Goal: Task Accomplishment & Management: Manage account settings

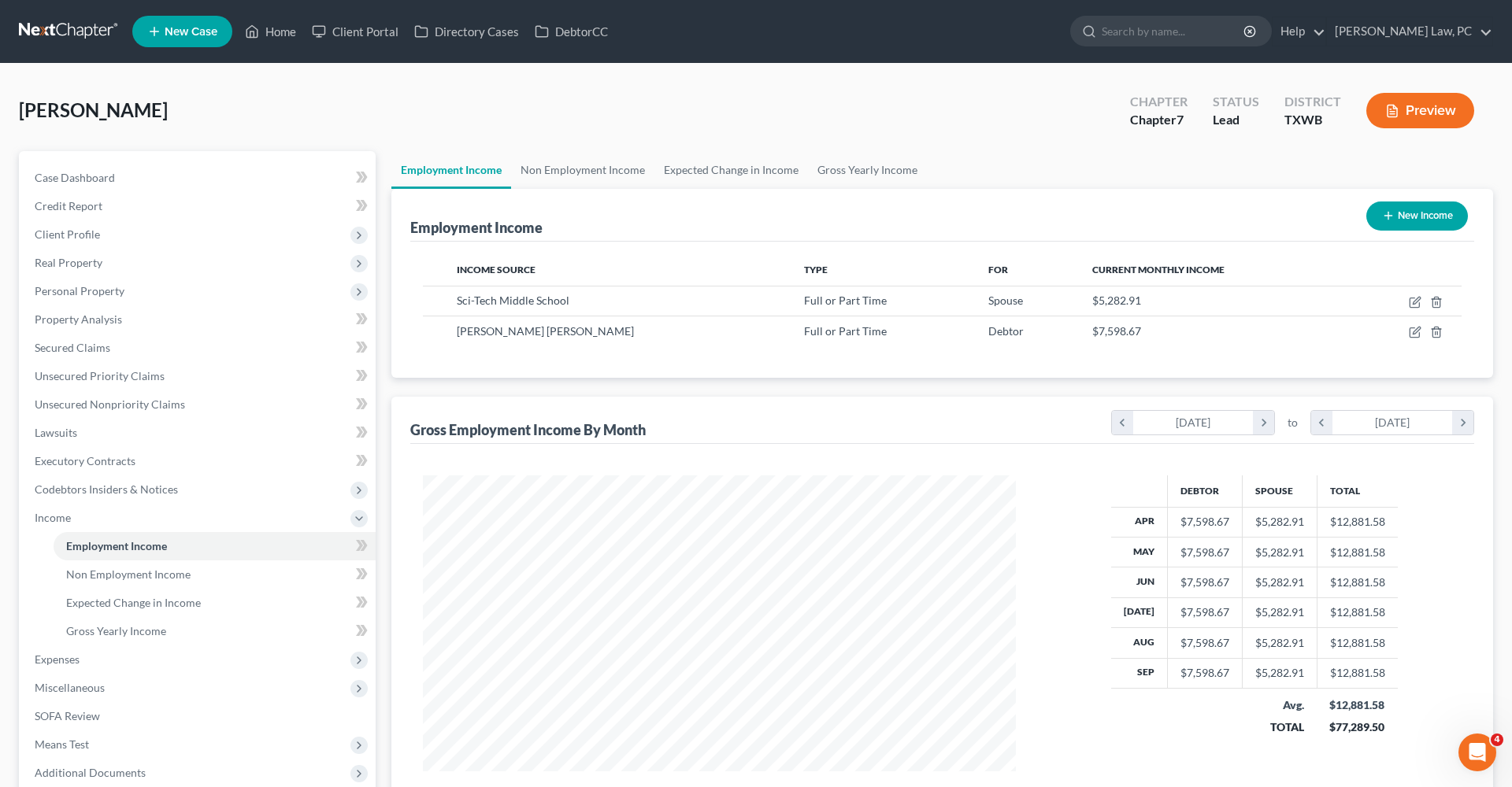
scroll to position [296, 625]
click at [61, 28] on link at bounding box center [69, 32] width 101 height 28
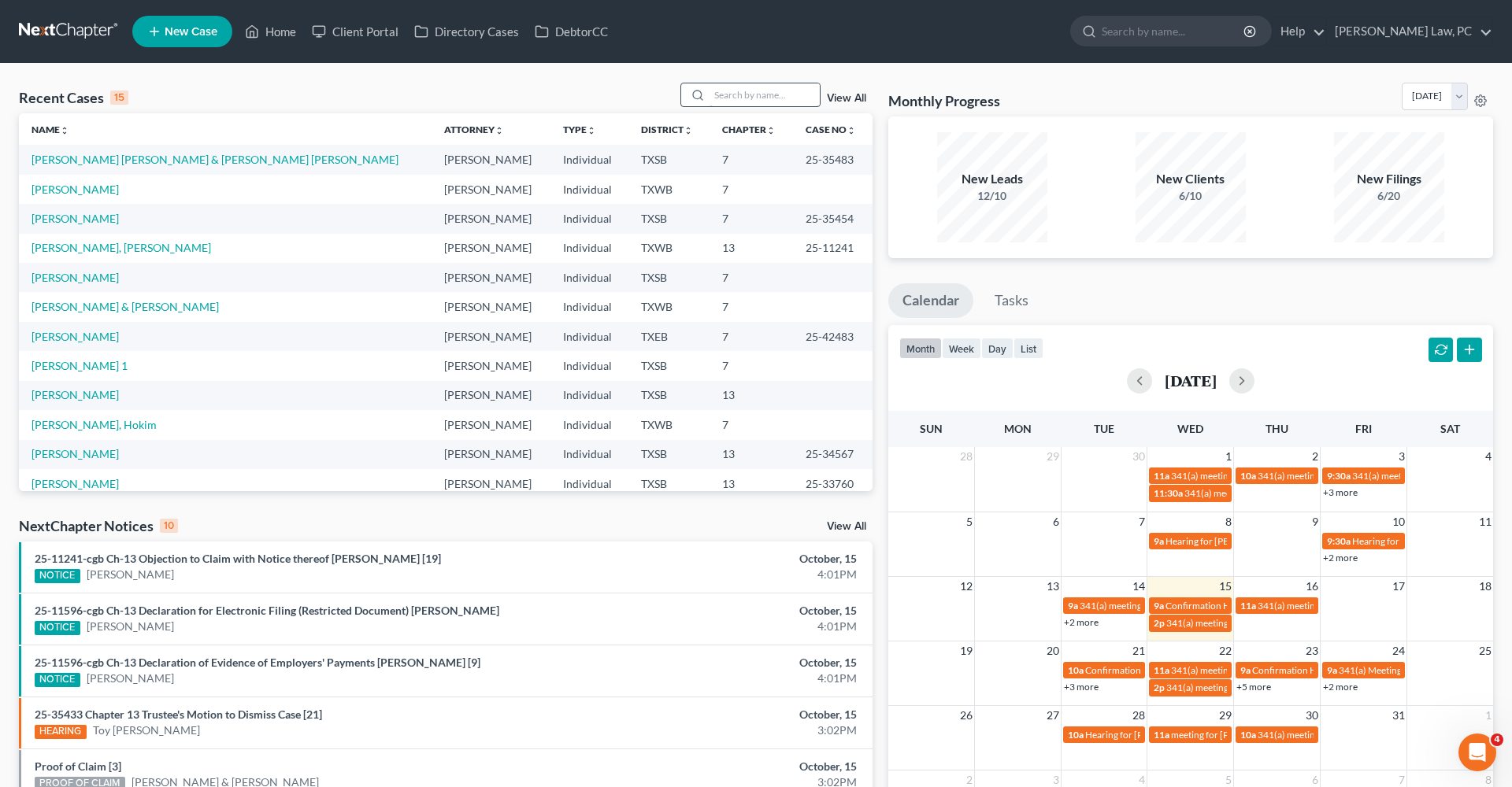
click at [752, 101] on input "search" at bounding box center [764, 95] width 110 height 23
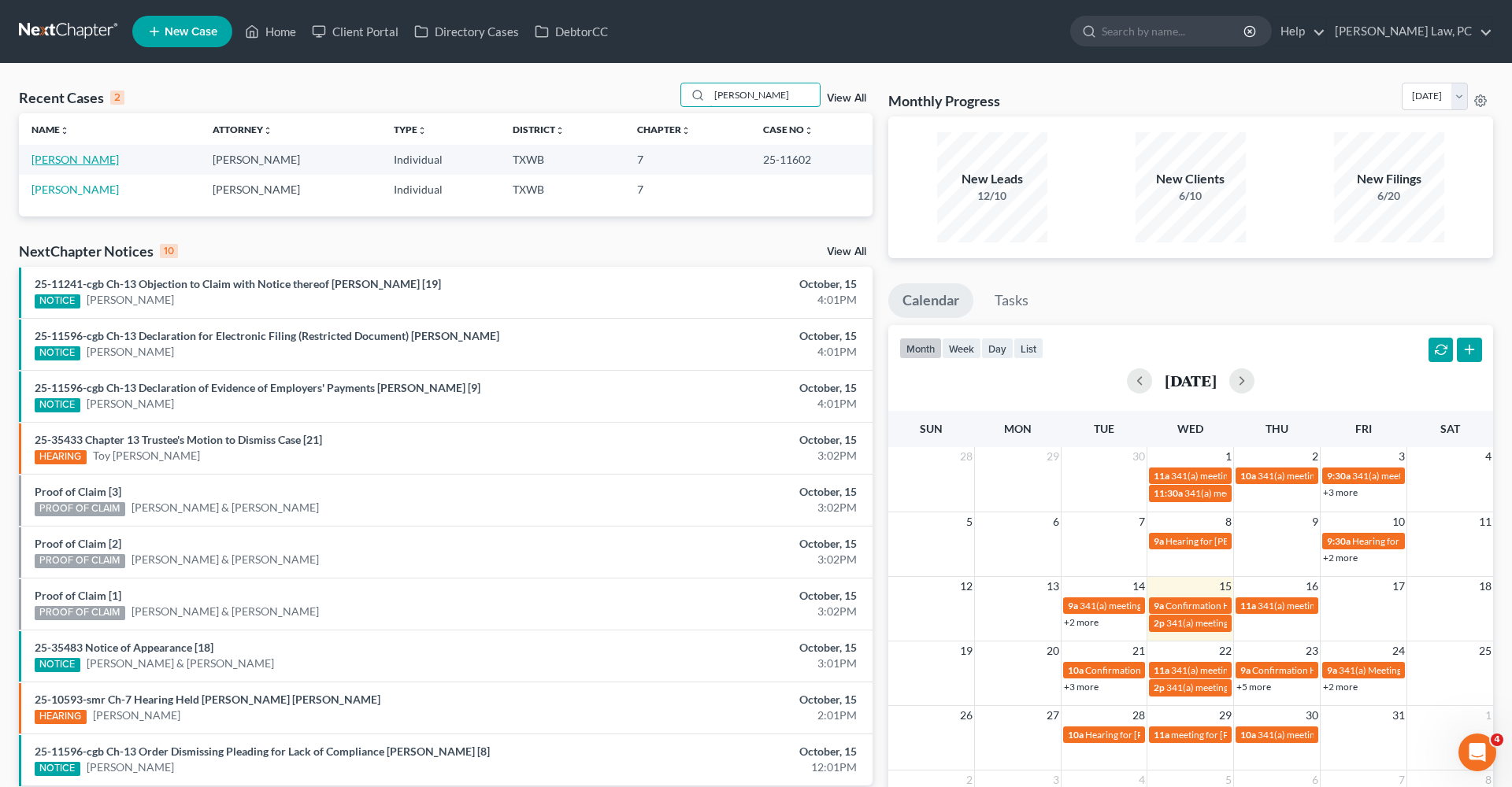
type input "[PERSON_NAME]"
click at [62, 161] on link "[PERSON_NAME]" at bounding box center [75, 159] width 87 height 13
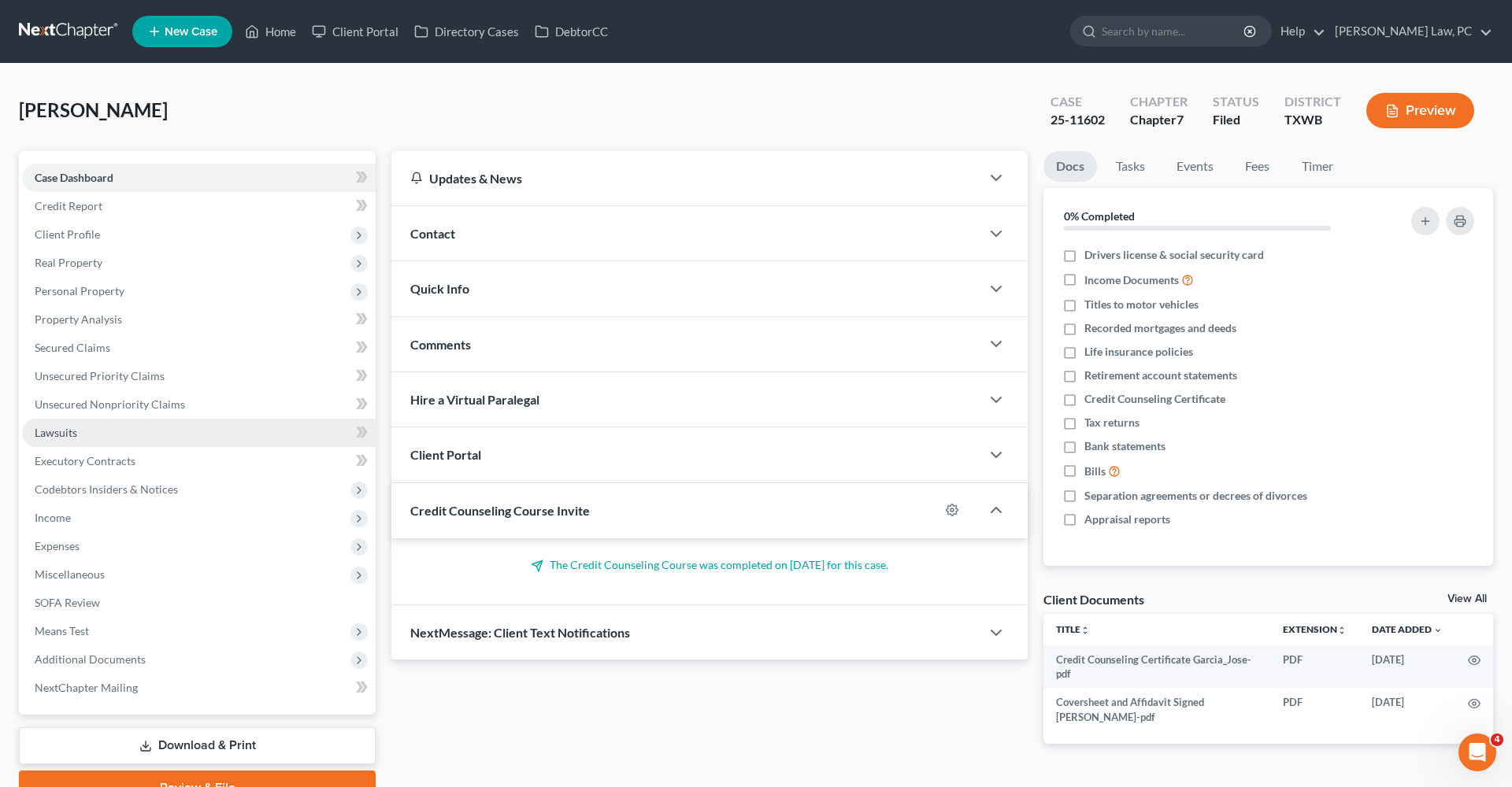
click at [57, 428] on span "Lawsuits" at bounding box center [56, 432] width 43 height 13
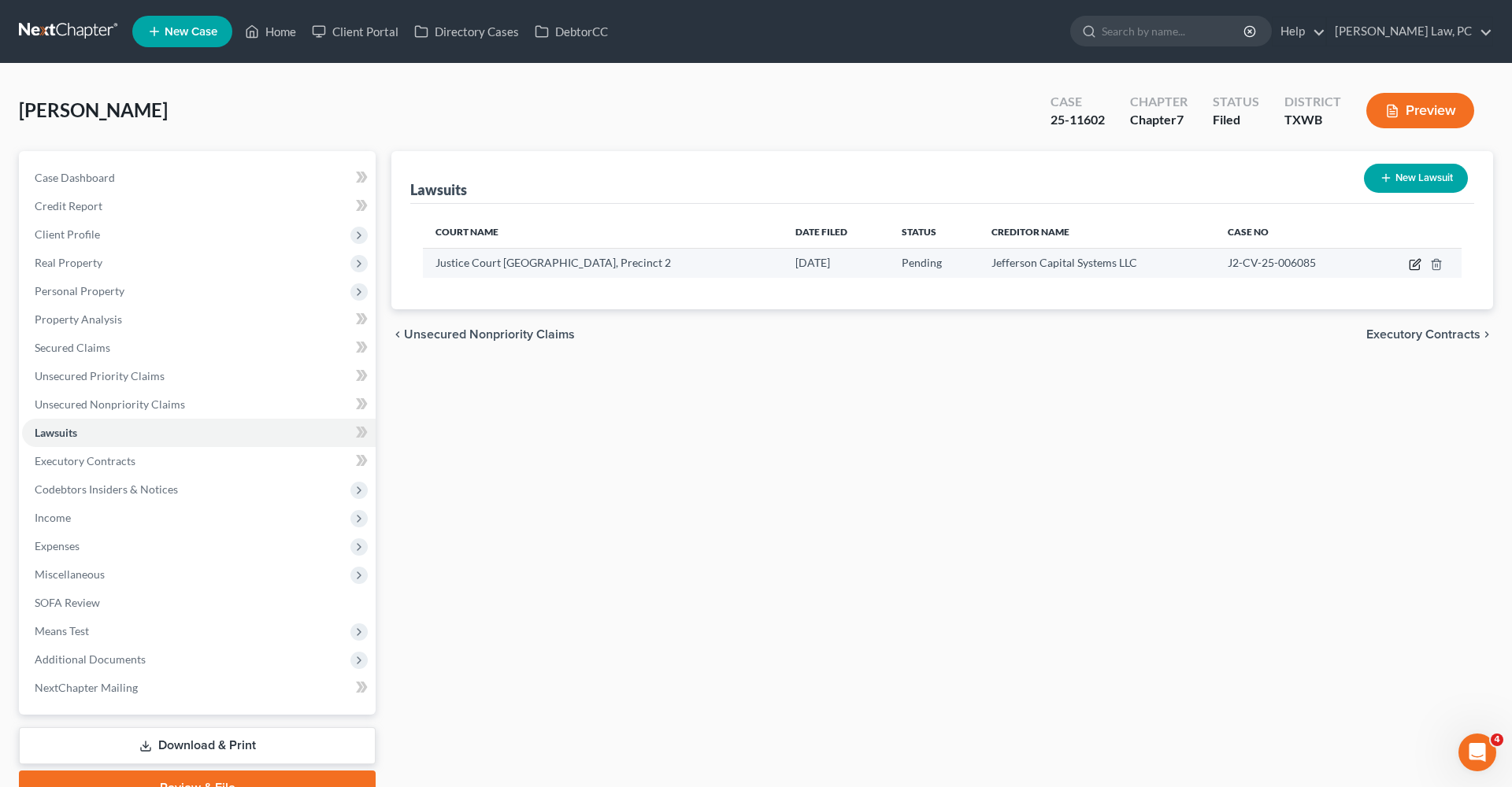
click at [1417, 265] on icon "button" at bounding box center [1416, 262] width 7 height 7
select select "45"
select select "0"
select select "4"
select select "45"
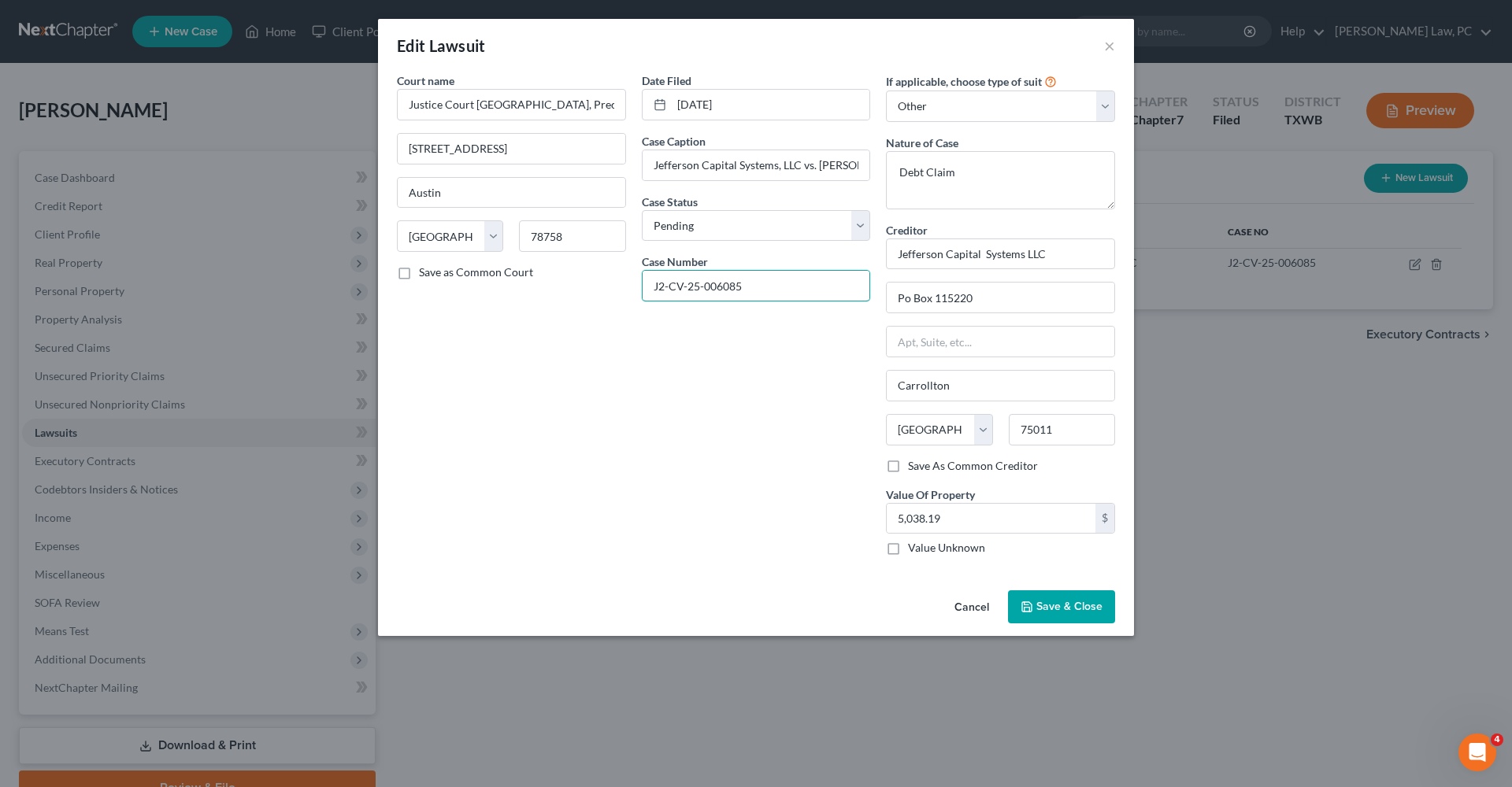
drag, startPoint x: 756, startPoint y: 287, endPoint x: 611, endPoint y: 284, distance: 145.0
click at [611, 284] on div "Court name * [GEOGRAPHIC_DATA] [STREET_ADDRESS][GEOGRAPHIC_DATA][US_STATE] CA C…" at bounding box center [756, 321] width 734 height 496
drag, startPoint x: 652, startPoint y: 165, endPoint x: 801, endPoint y: 166, distance: 149.0
click at [801, 166] on input "Jefferson Capital Systems, LLC vs. [PERSON_NAME] [PERSON_NAME]" at bounding box center [756, 165] width 228 height 30
click at [826, 165] on input "Jefferson Capital Systems, LLC vs. [PERSON_NAME] [PERSON_NAME]" at bounding box center [756, 165] width 228 height 30
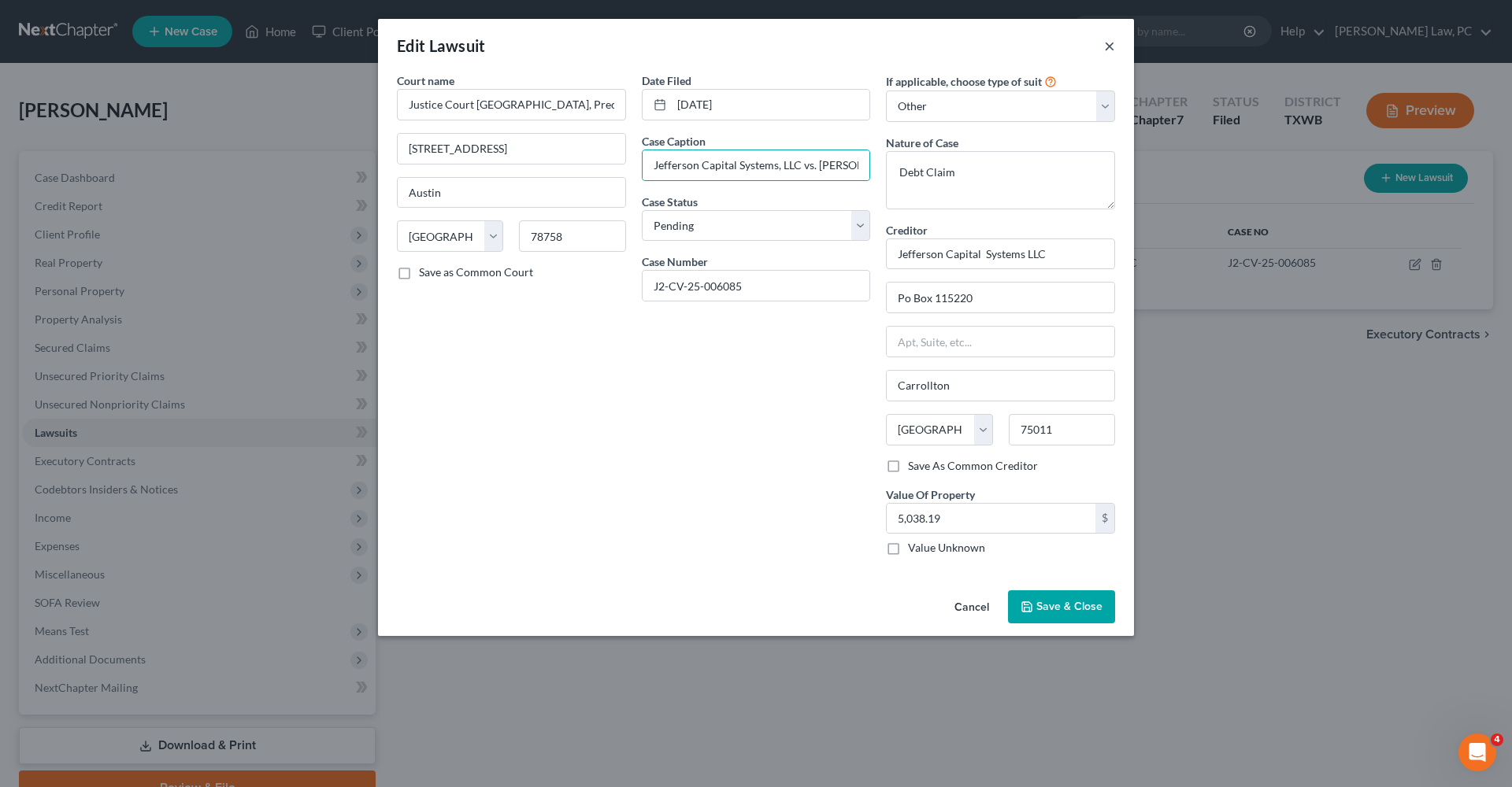
click at [1108, 46] on button "×" at bounding box center [1109, 46] width 11 height 19
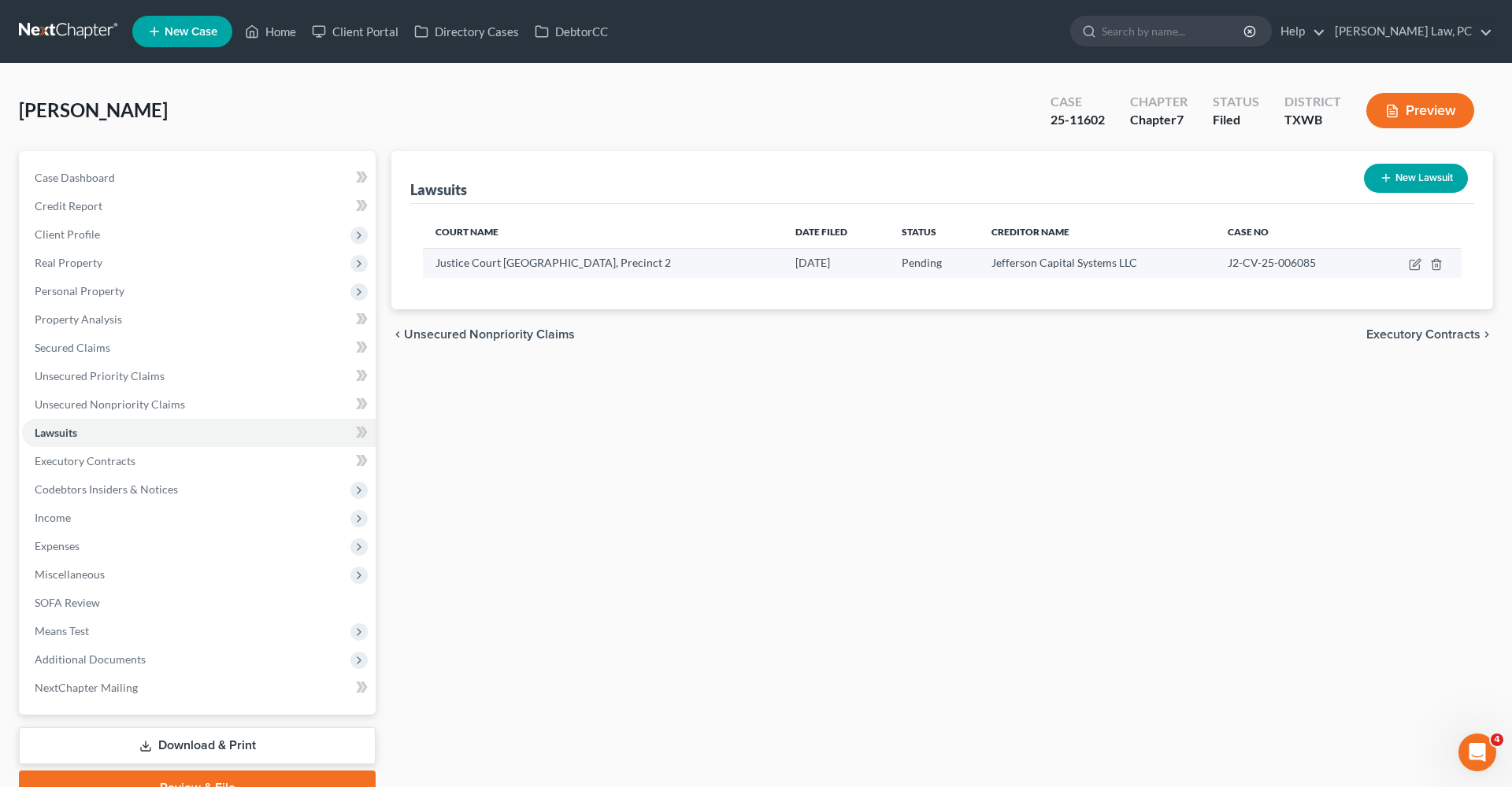
click at [1319, 258] on div "J2-CV-25-006085" at bounding box center [1293, 263] width 132 height 16
drag, startPoint x: 1304, startPoint y: 267, endPoint x: 1208, endPoint y: 267, distance: 96.0
click at [1215, 267] on td "J2-CV-25-006085" at bounding box center [1293, 263] width 157 height 30
copy span "J2-CV-25-006085"
click at [78, 30] on link at bounding box center [69, 32] width 101 height 28
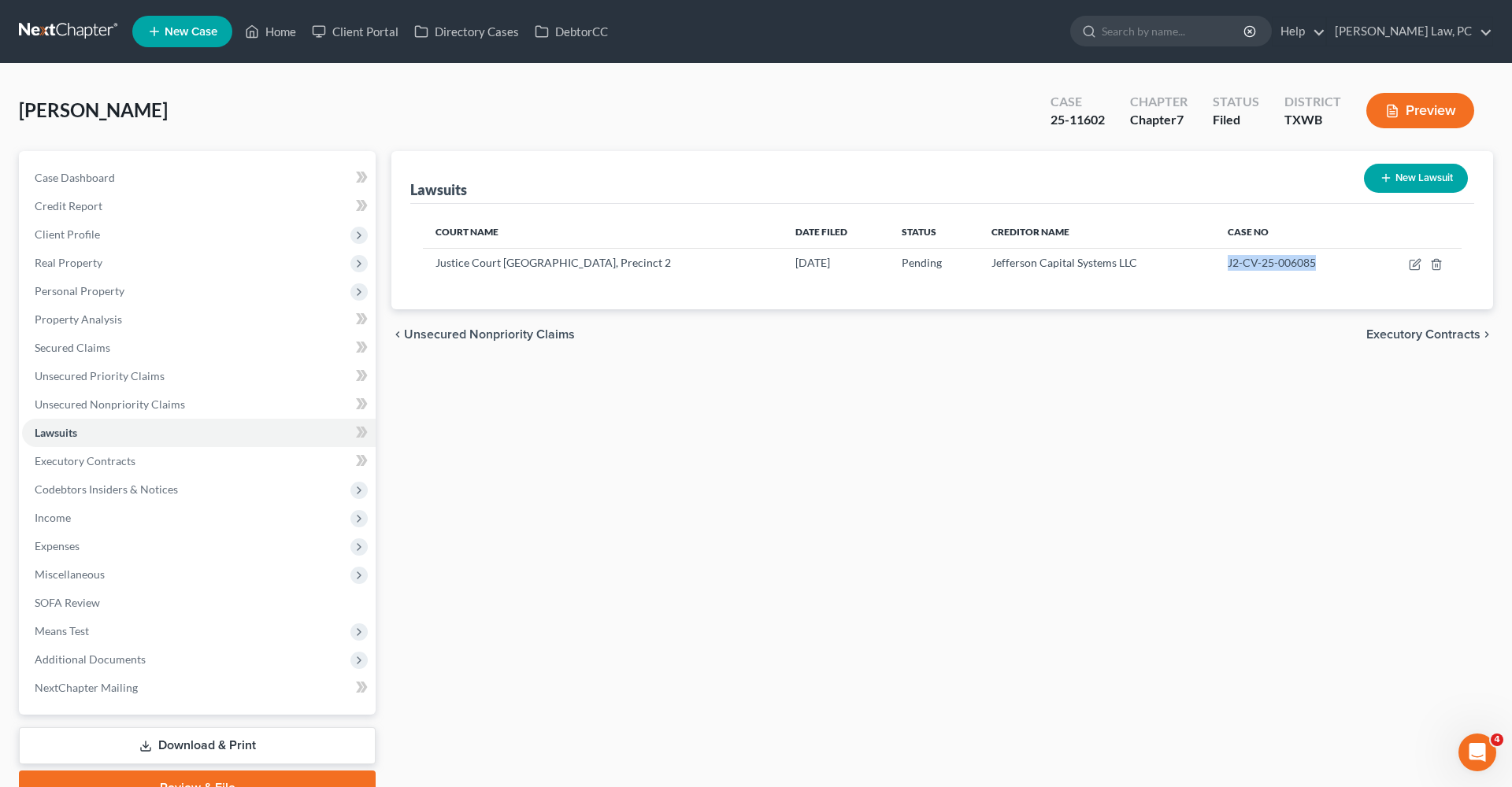
click at [43, 27] on link at bounding box center [69, 32] width 101 height 28
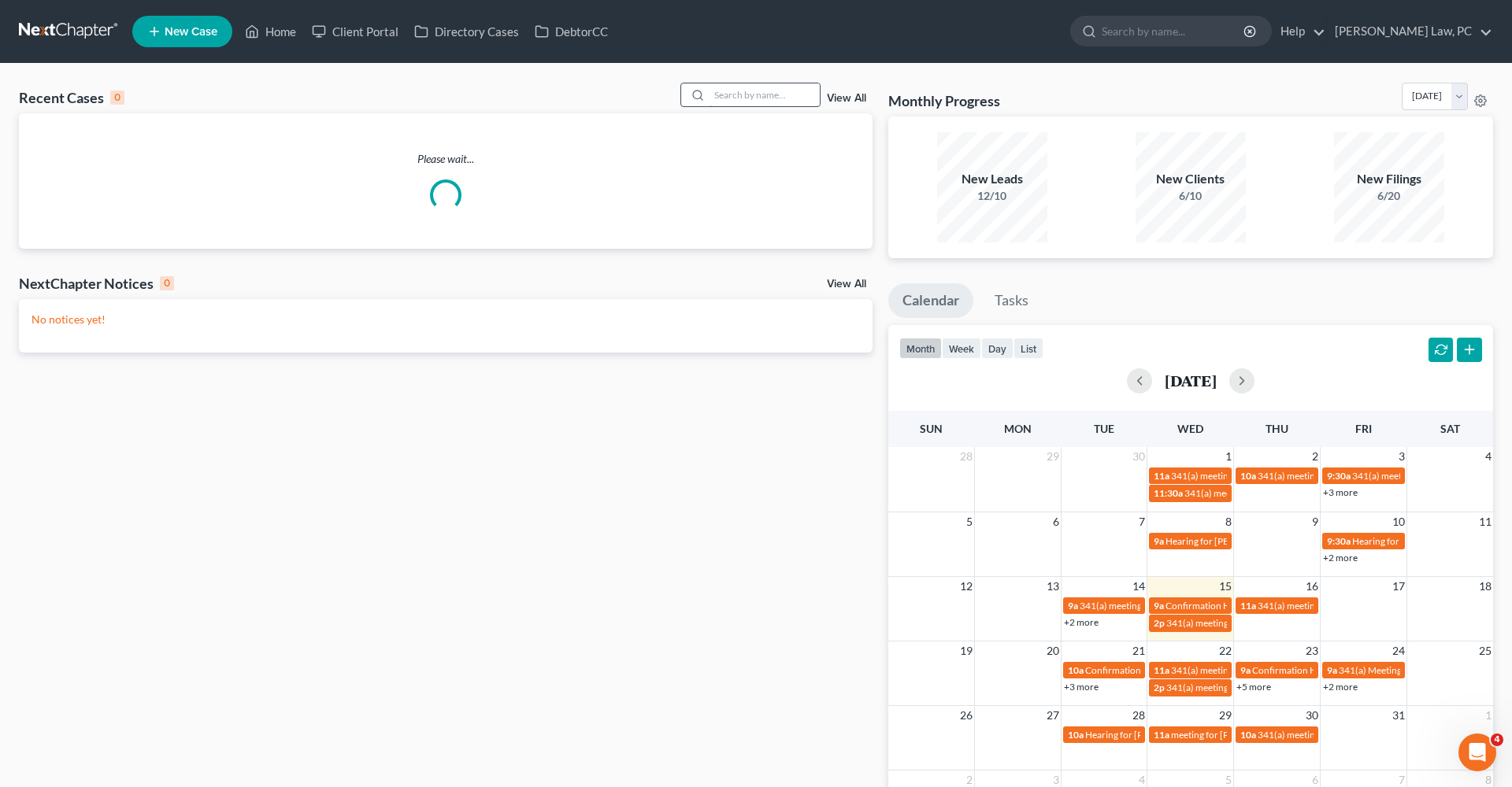
click at [750, 94] on input "search" at bounding box center [764, 95] width 110 height 23
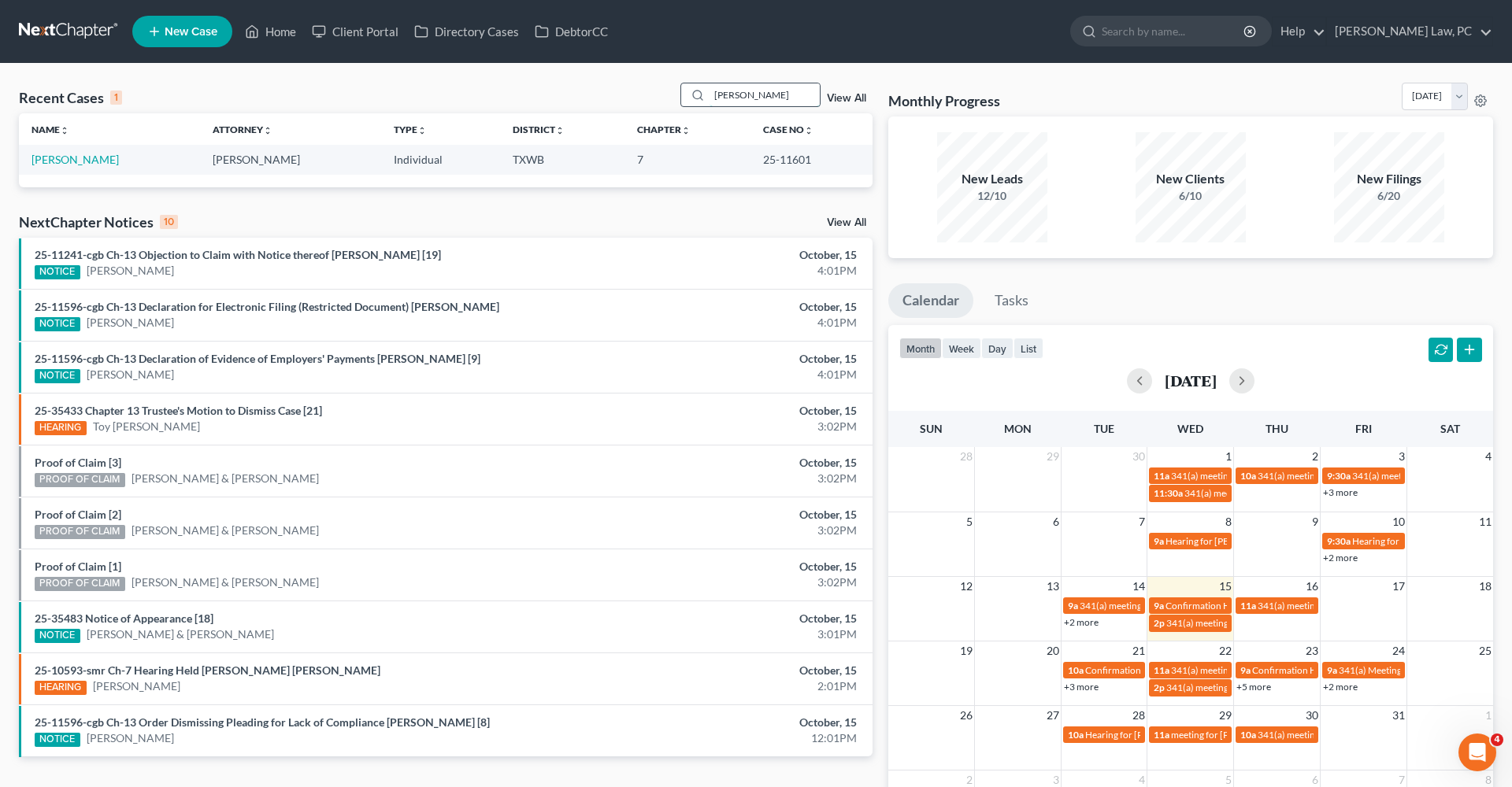
type input "Hiram"
drag, startPoint x: 750, startPoint y: 94, endPoint x: 84, endPoint y: 162, distance: 669.5
click at [84, 162] on link "Abitua, Hiram" at bounding box center [75, 159] width 87 height 13
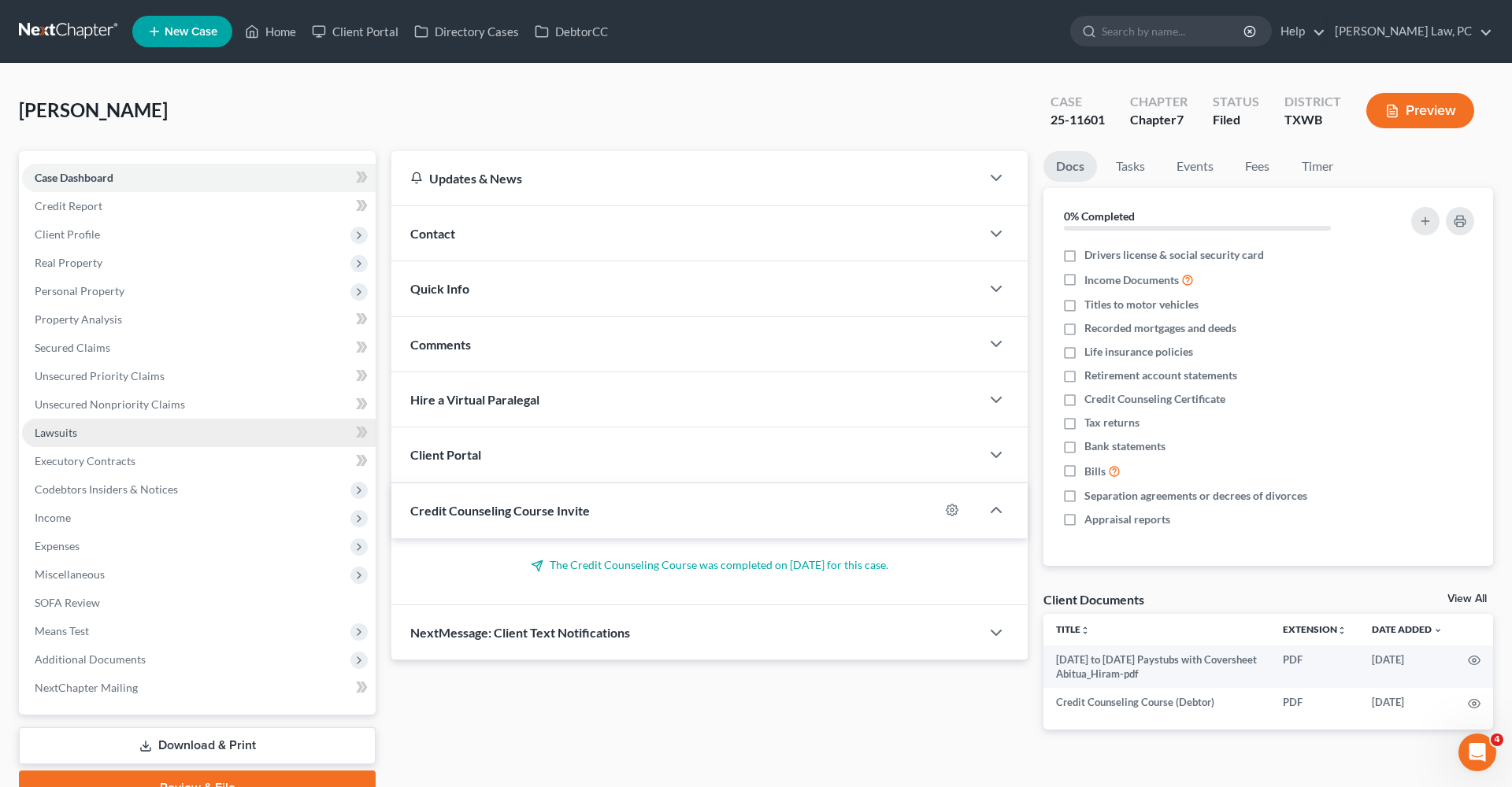
click at [47, 425] on link "Lawsuits" at bounding box center [199, 433] width 354 height 28
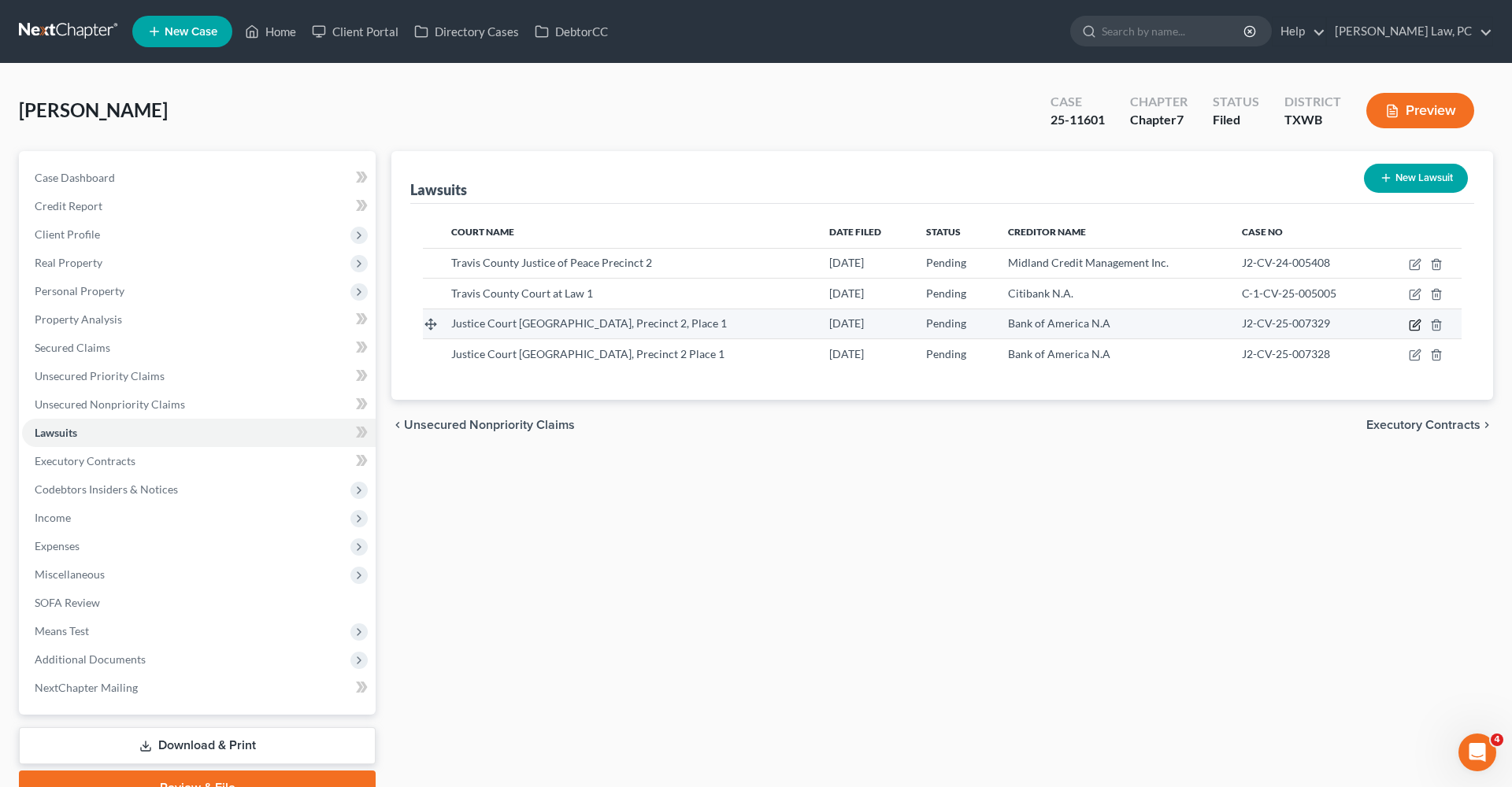
click at [1412, 325] on icon "button" at bounding box center [1415, 325] width 13 height 13
select select "45"
select select "0"
select select "4"
select select "45"
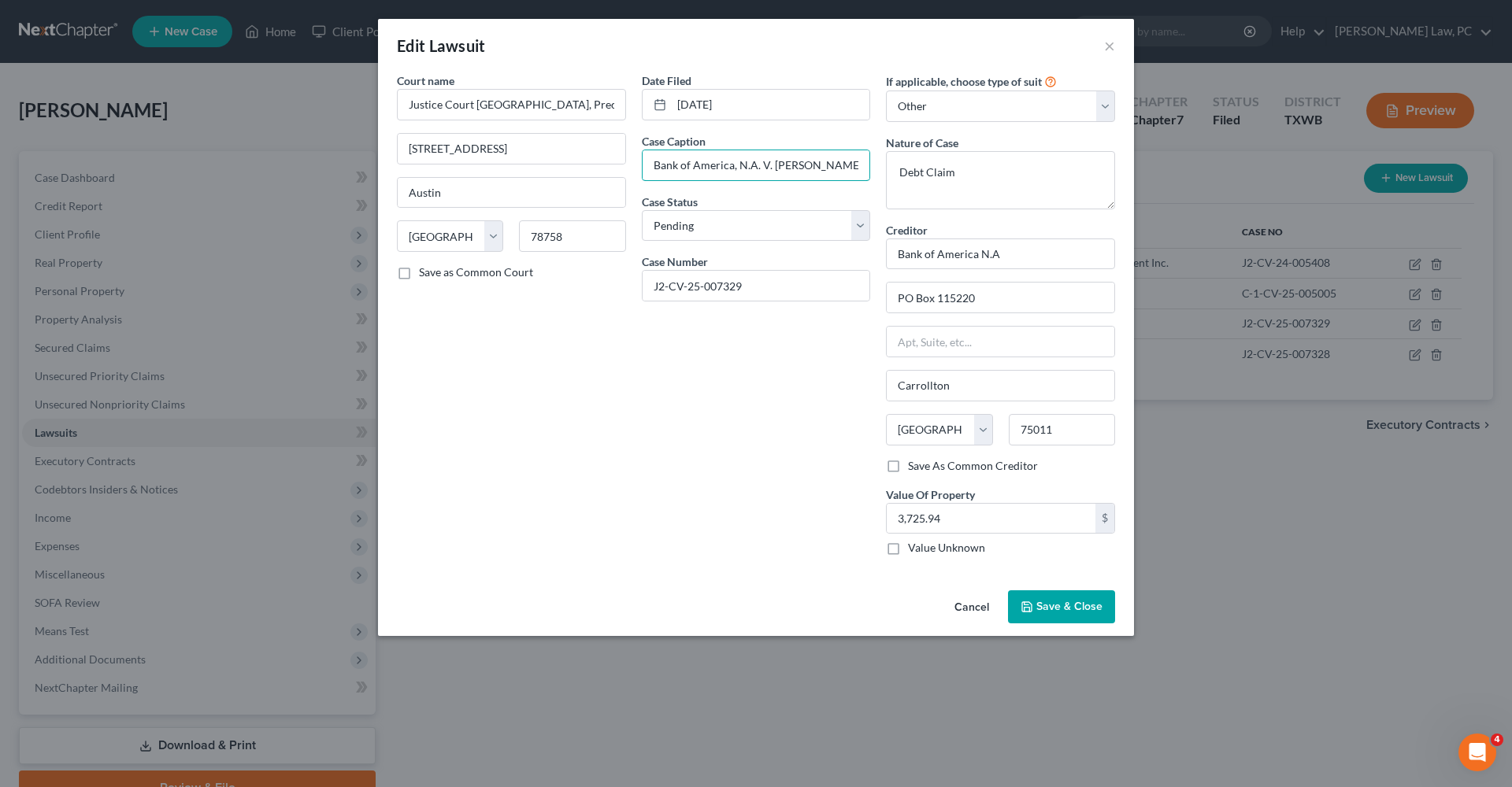
drag, startPoint x: 753, startPoint y: 168, endPoint x: 640, endPoint y: 168, distance: 113.0
click at [640, 168] on div "Date Filed 10/07/2025 Case Caption Bank of America, N.A. V. Hiram Abitua Case S…" at bounding box center [756, 321] width 245 height 496
drag, startPoint x: 759, startPoint y: 294, endPoint x: 611, endPoint y: 288, distance: 148.1
click at [611, 288] on div "Court name * Justice Court Travis County, Precinct 2, Place 1 10409 Burnet Road…" at bounding box center [756, 321] width 734 height 496
click at [1115, 50] on div "Edit Lawsuit ×" at bounding box center [756, 46] width 756 height 54
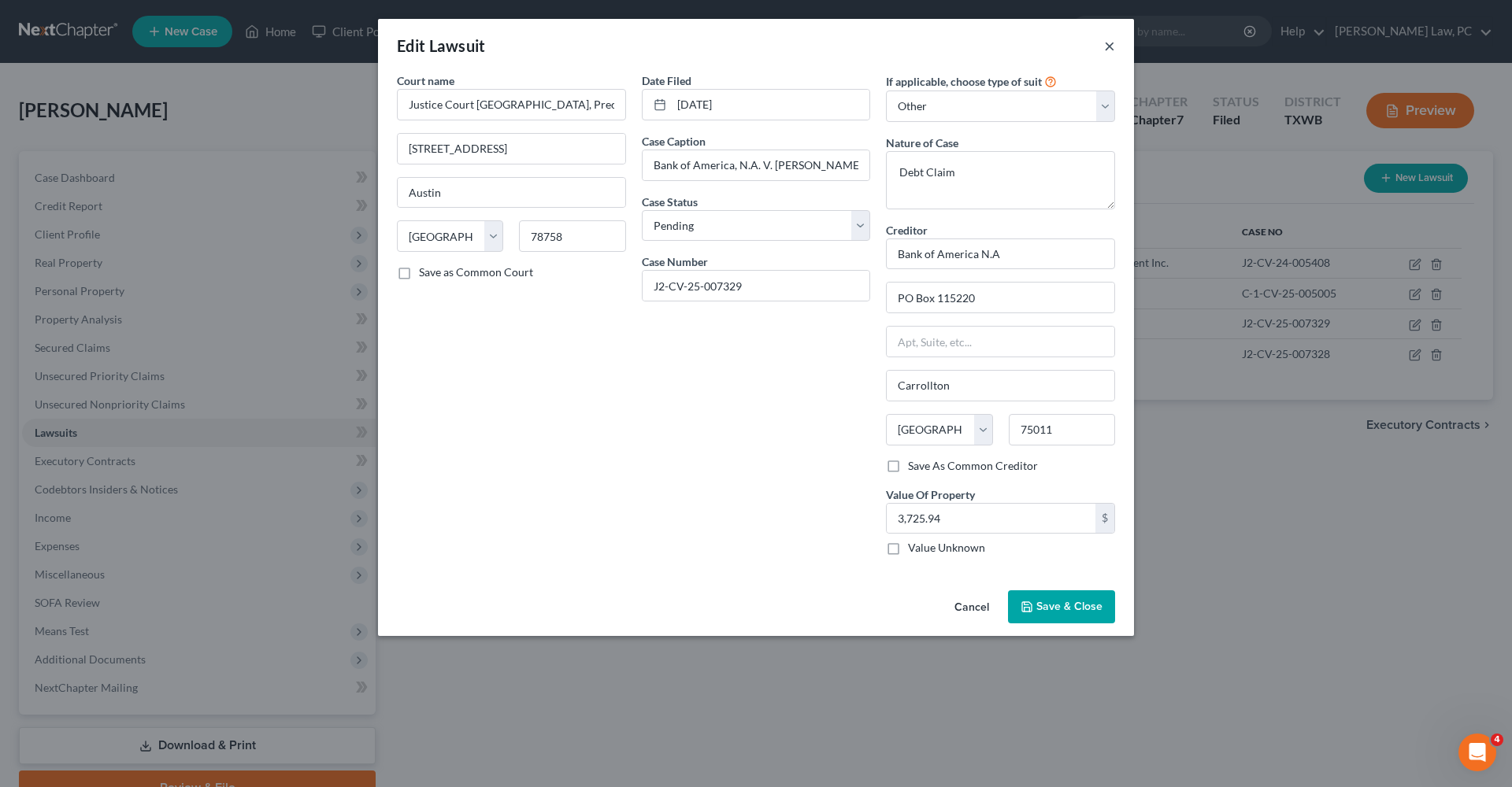
click at [1109, 49] on button "×" at bounding box center [1109, 46] width 11 height 19
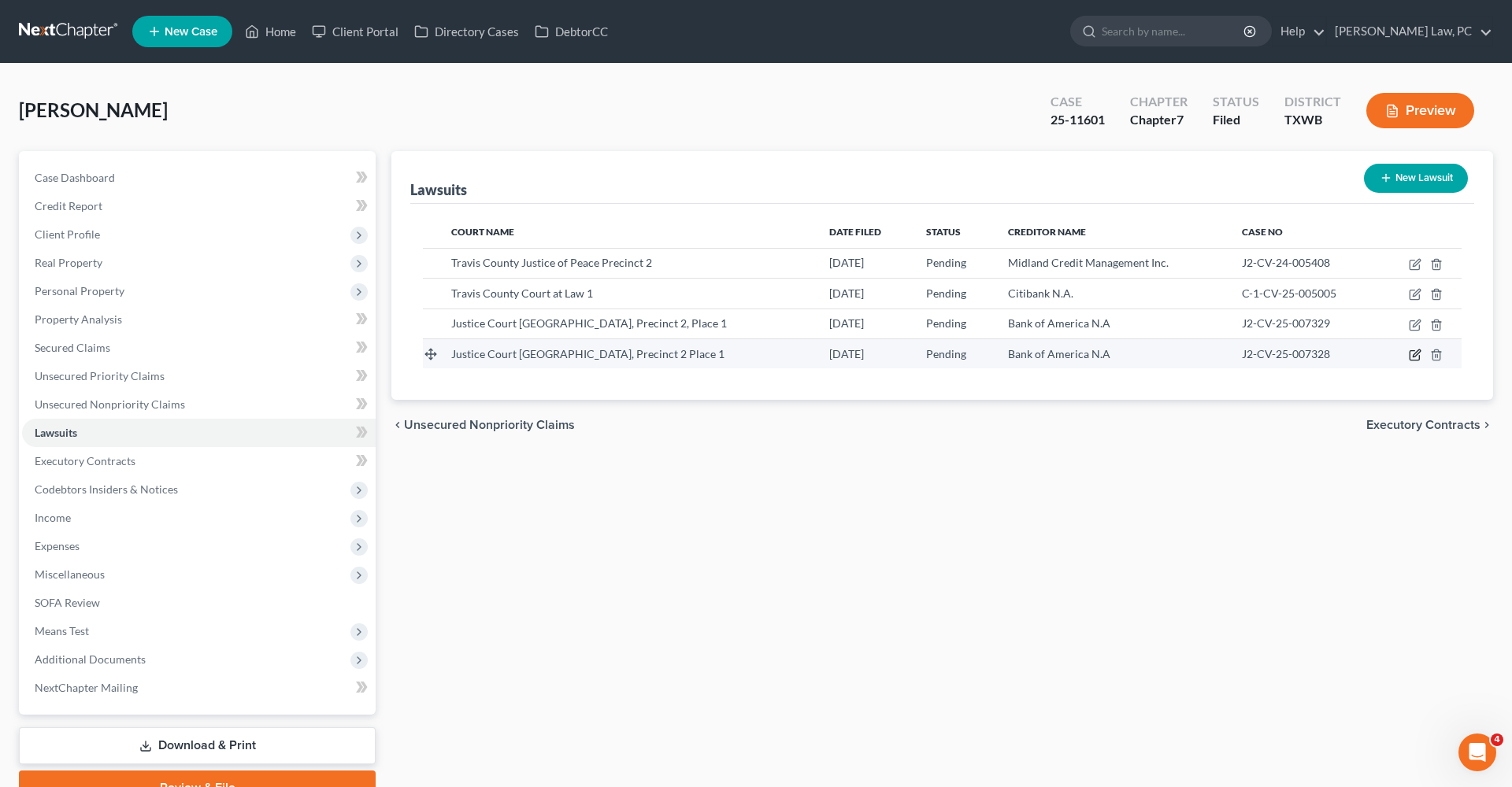
click at [1417, 357] on icon "button" at bounding box center [1415, 355] width 13 height 13
select select "45"
select select "0"
select select "4"
select select "45"
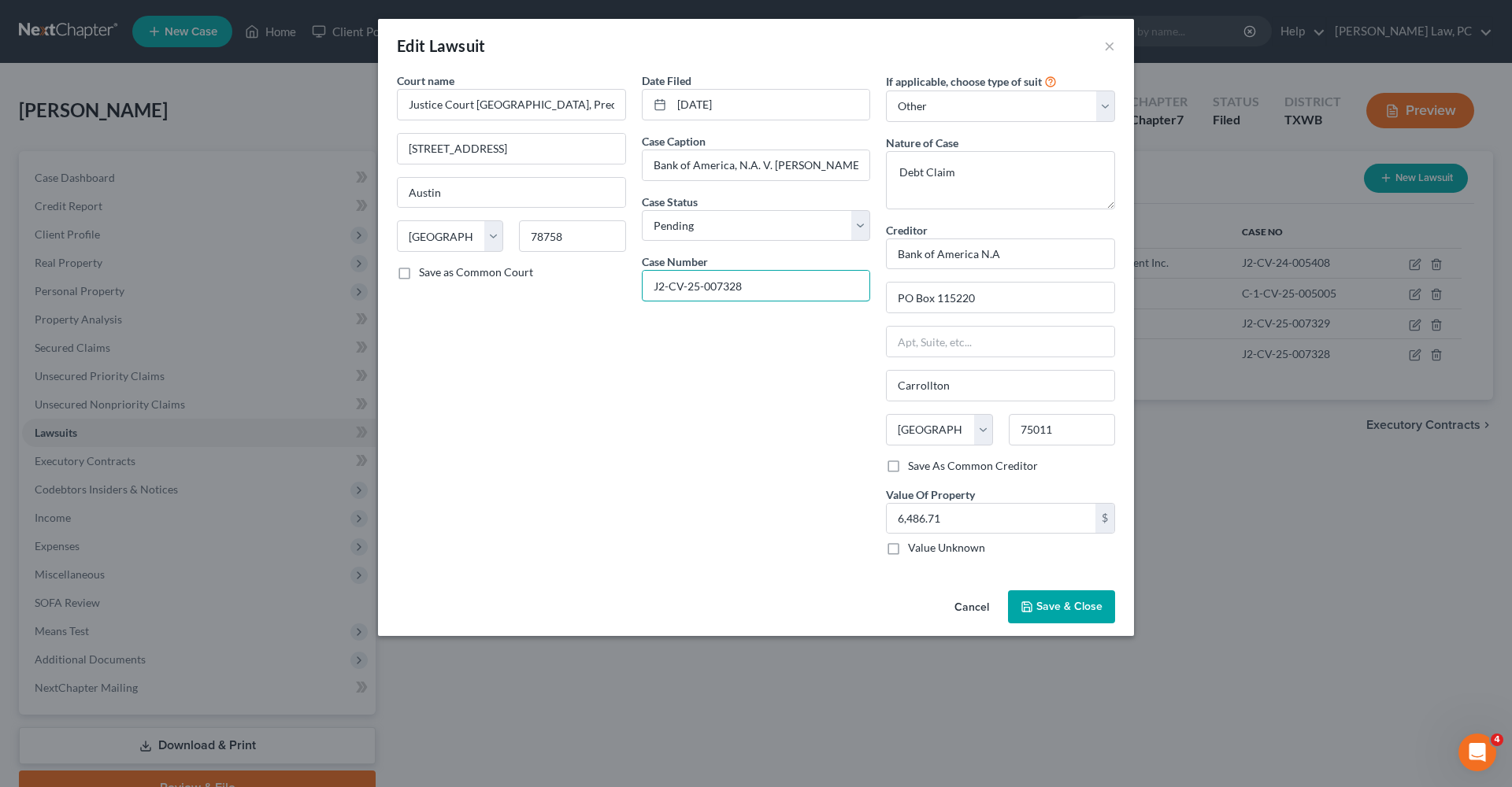
drag, startPoint x: 761, startPoint y: 285, endPoint x: 638, endPoint y: 285, distance: 123.0
click at [638, 285] on div "Date Filed 10/07/2025 Case Caption Bank of America, N.A. V. Hiram Abitua Case S…" at bounding box center [756, 321] width 245 height 496
click at [1114, 42] on button "×" at bounding box center [1109, 46] width 11 height 19
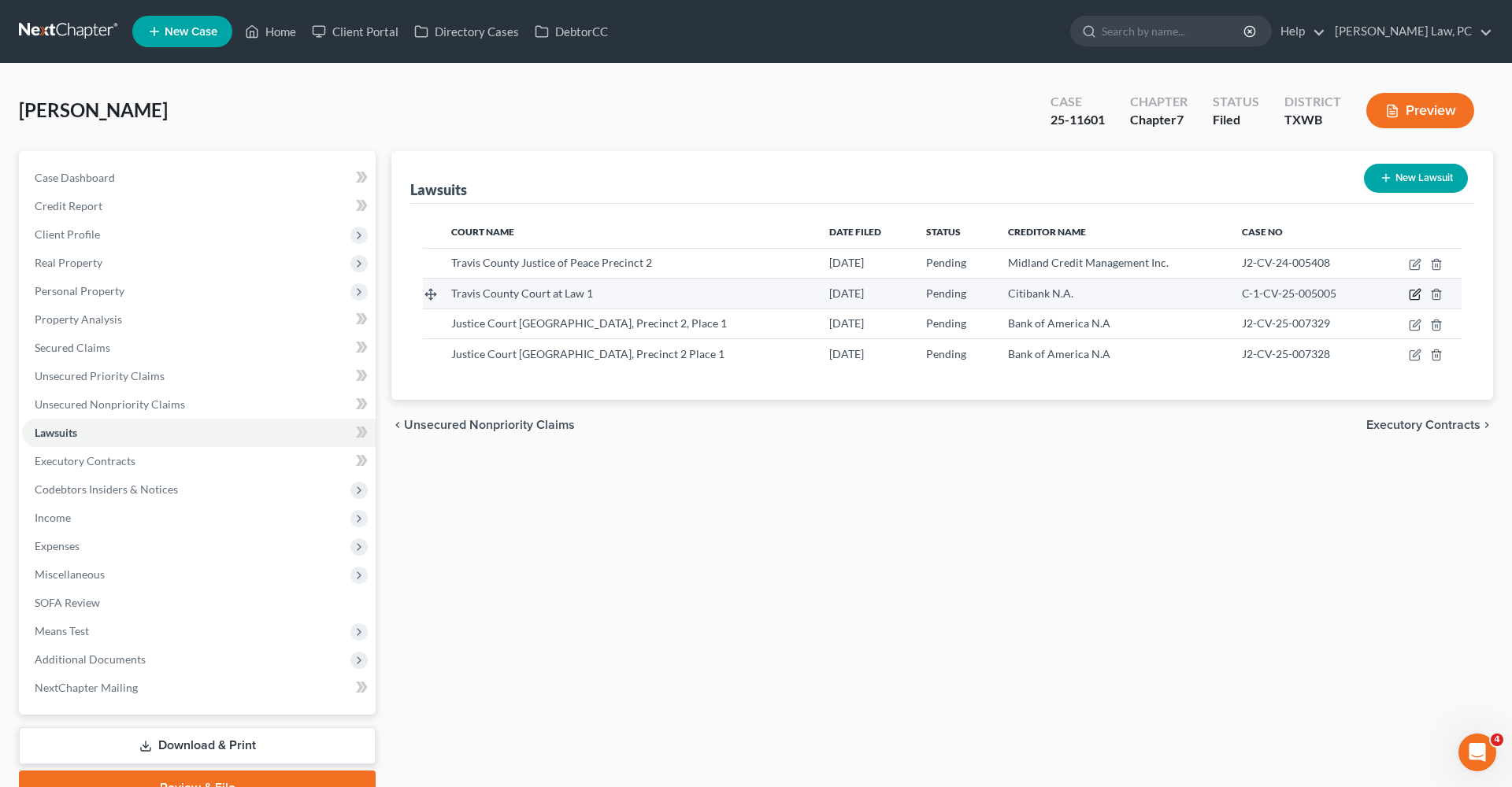
click at [1416, 292] on icon "button" at bounding box center [1415, 295] width 13 height 13
select select "45"
select select "0"
select select "4"
select select "43"
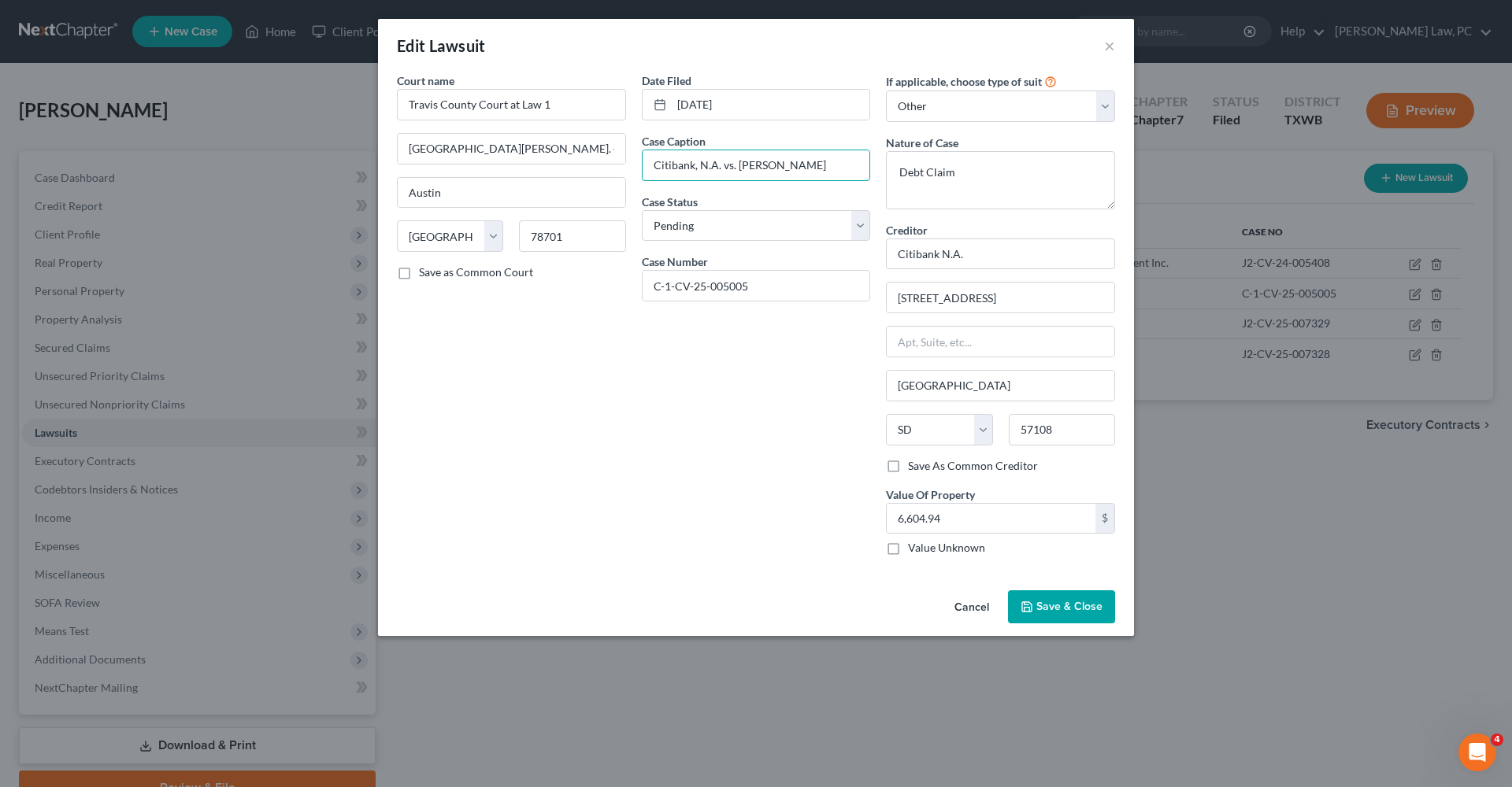
drag, startPoint x: 717, startPoint y: 167, endPoint x: 619, endPoint y: 167, distance: 98.0
click at [619, 167] on div "Court name * Travis County Court at Law 1 1700 Guadalupe St., Ste. 4.3 Austin S…" at bounding box center [756, 321] width 734 height 496
drag, startPoint x: 760, startPoint y: 287, endPoint x: 632, endPoint y: 286, distance: 128.0
click at [632, 286] on div "Court name * Travis County Court at Law 1 1700 Guadalupe St., Ste. 4.3 Austin S…" at bounding box center [756, 321] width 734 height 496
click at [1109, 48] on button "×" at bounding box center [1109, 46] width 11 height 19
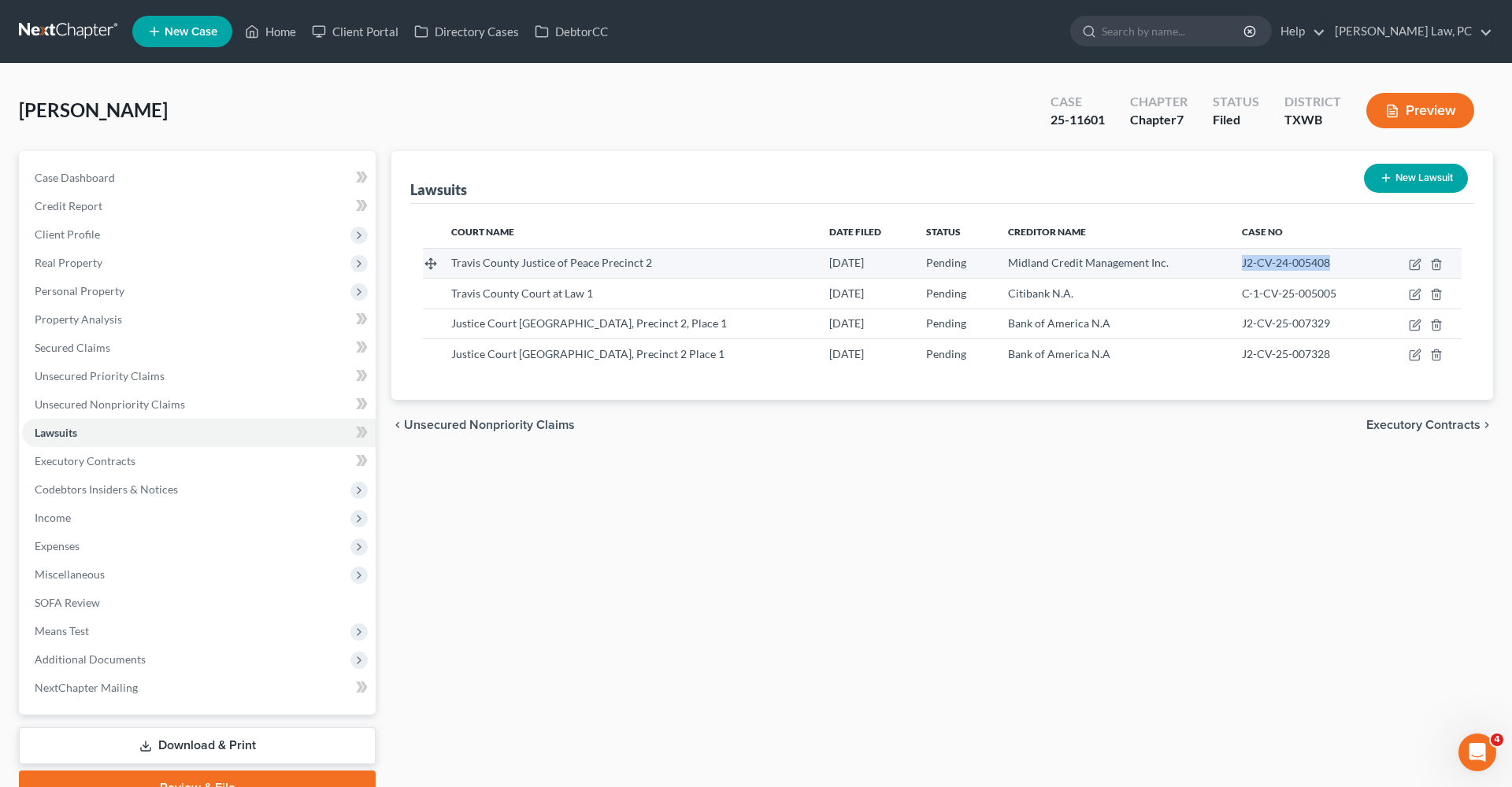
drag, startPoint x: 1317, startPoint y: 262, endPoint x: 1226, endPoint y: 268, distance: 91.2
click at [1229, 267] on td "J2-CV-24-005408" at bounding box center [1304, 263] width 150 height 30
copy span "J2-CV-24-005408"
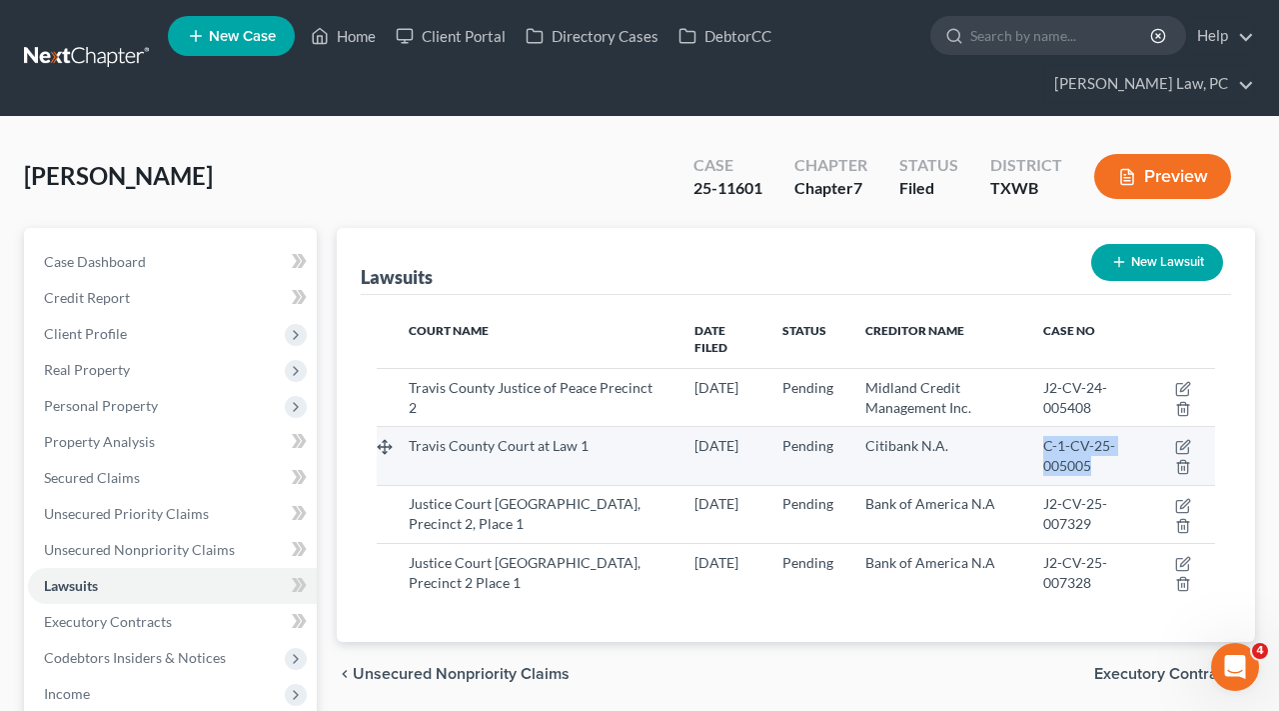
drag, startPoint x: 1103, startPoint y: 450, endPoint x: 1041, endPoint y: 435, distance: 63.8
click at [1041, 435] on td "C-1-CV-25-005005" at bounding box center [1086, 456] width 118 height 58
copy span "C-1-CV-25-005005"
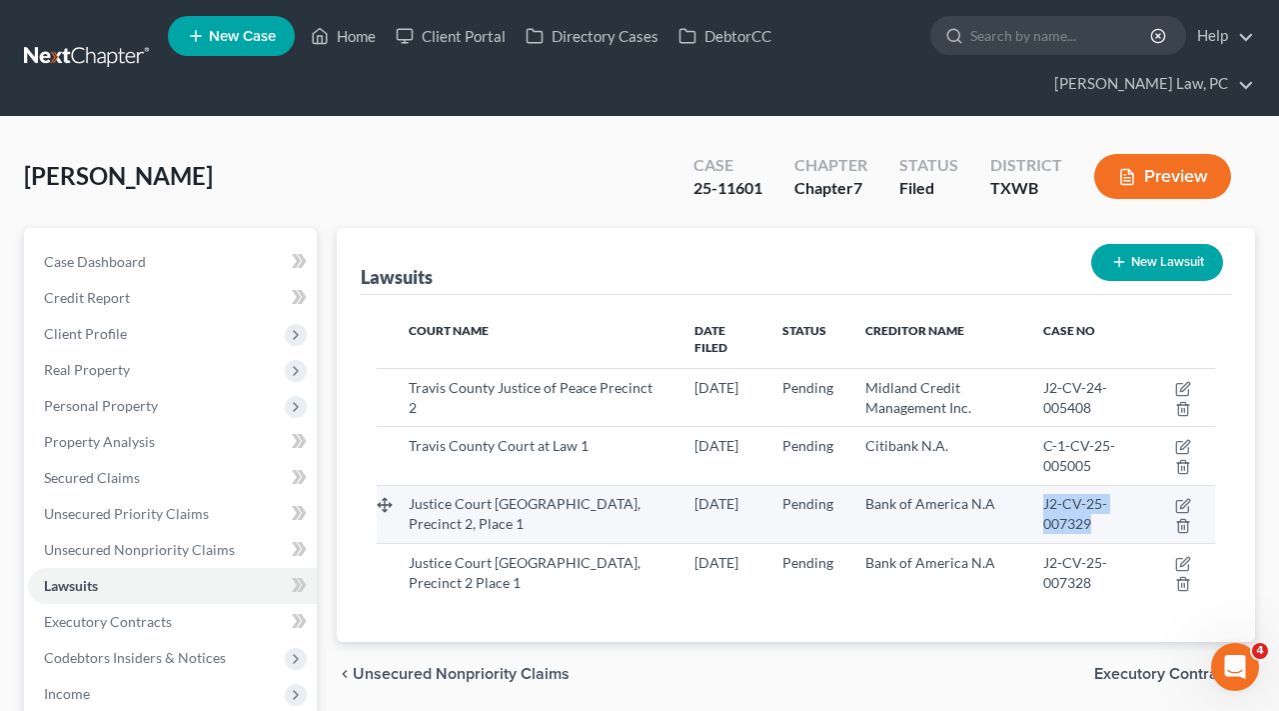
drag, startPoint x: 1103, startPoint y: 509, endPoint x: 1046, endPoint y: 490, distance: 60.0
click at [1046, 490] on td "J2-CV-25-007329" at bounding box center [1086, 514] width 118 height 58
copy span "J2-CV-25-007329"
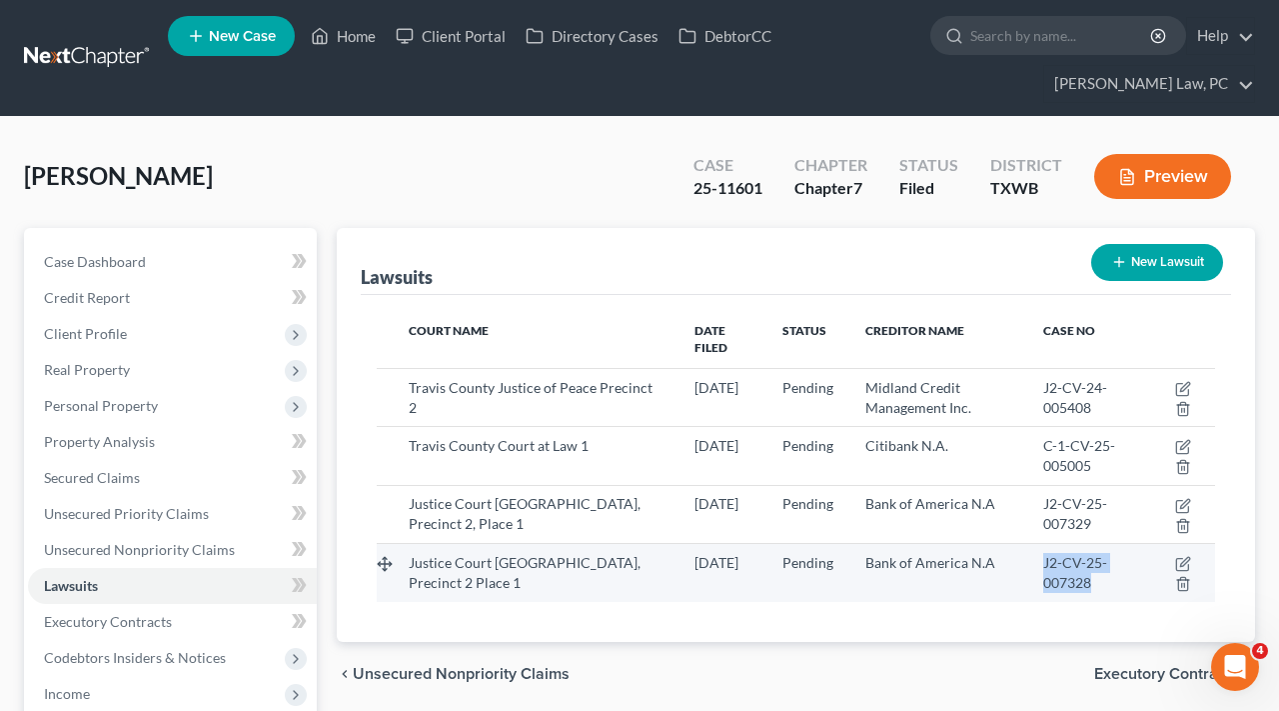
drag, startPoint x: 1099, startPoint y: 566, endPoint x: 1047, endPoint y: 551, distance: 54.1
click at [1047, 553] on div "J2-CV-25-007328" at bounding box center [1086, 573] width 86 height 40
copy span "J2-CV-25-007328"
